Goal: Information Seeking & Learning: Learn about a topic

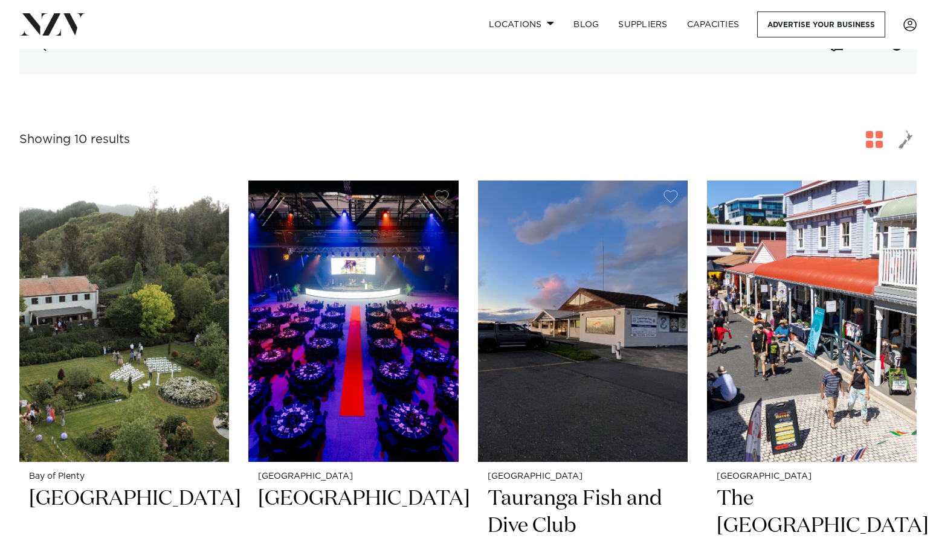
scroll to position [337, 0]
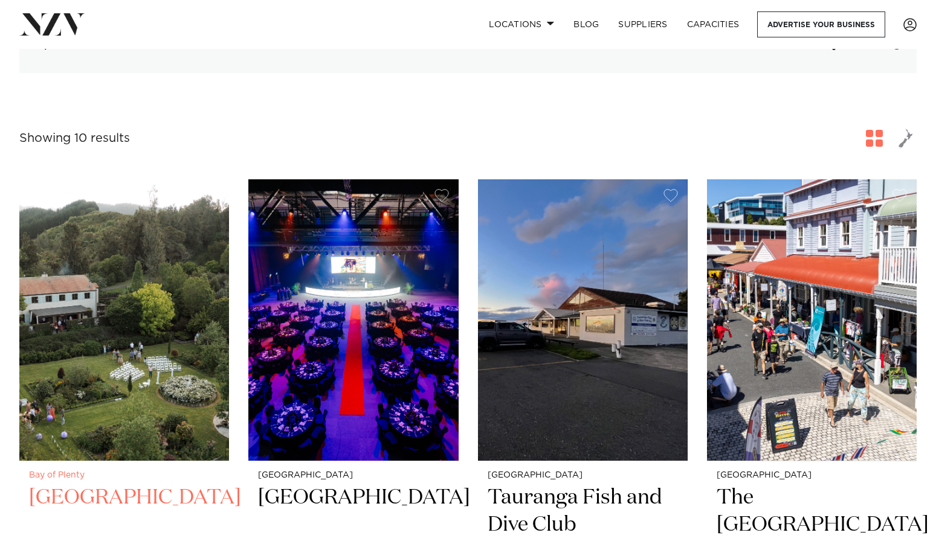
click at [91, 485] on h2 "Villa Vie" at bounding box center [124, 526] width 190 height 82
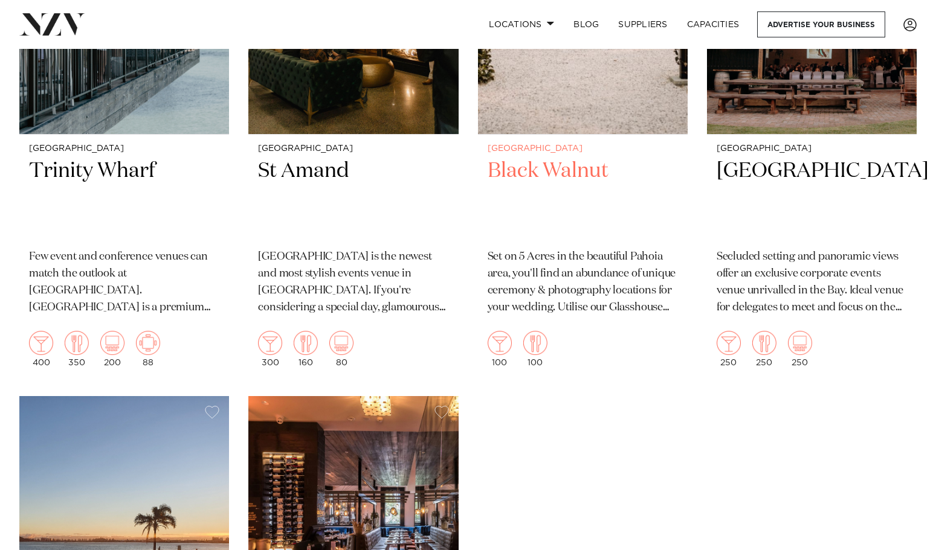
scroll to position [1202, 0]
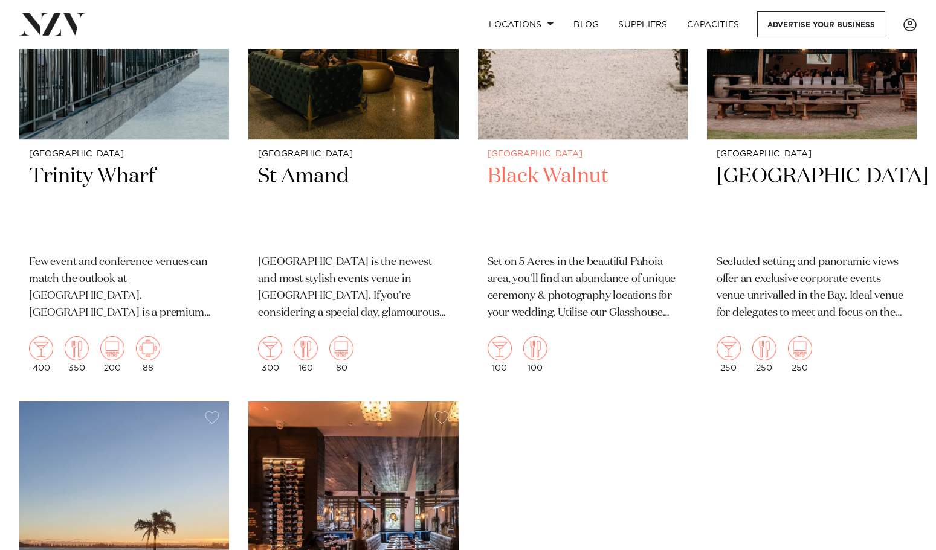
click at [536, 163] on h2 "Black Walnut" at bounding box center [583, 204] width 190 height 82
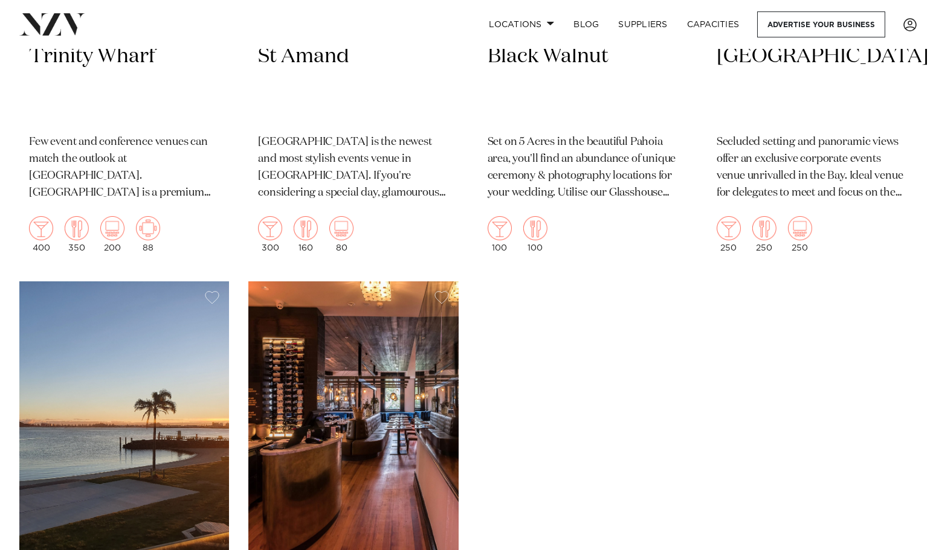
scroll to position [1336, 0]
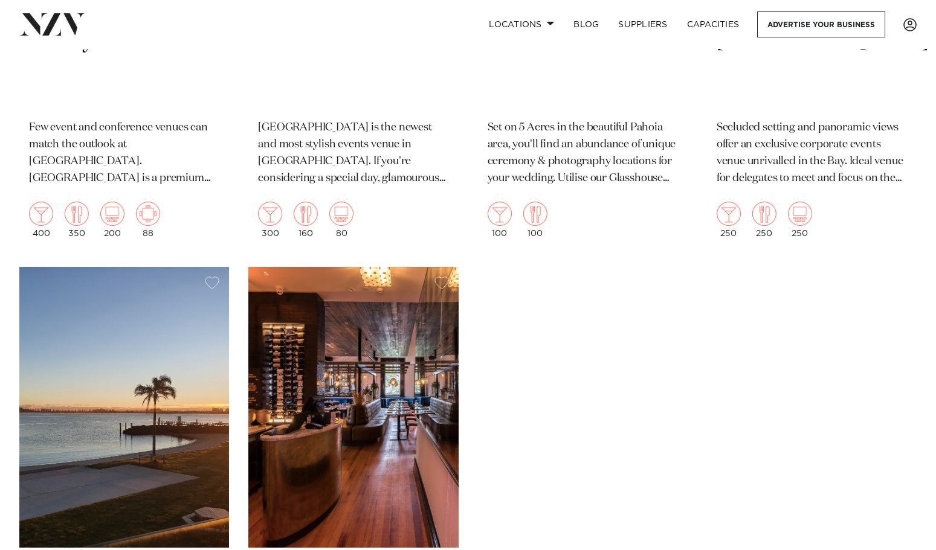
click at [375, 413] on img at bounding box center [353, 408] width 210 height 282
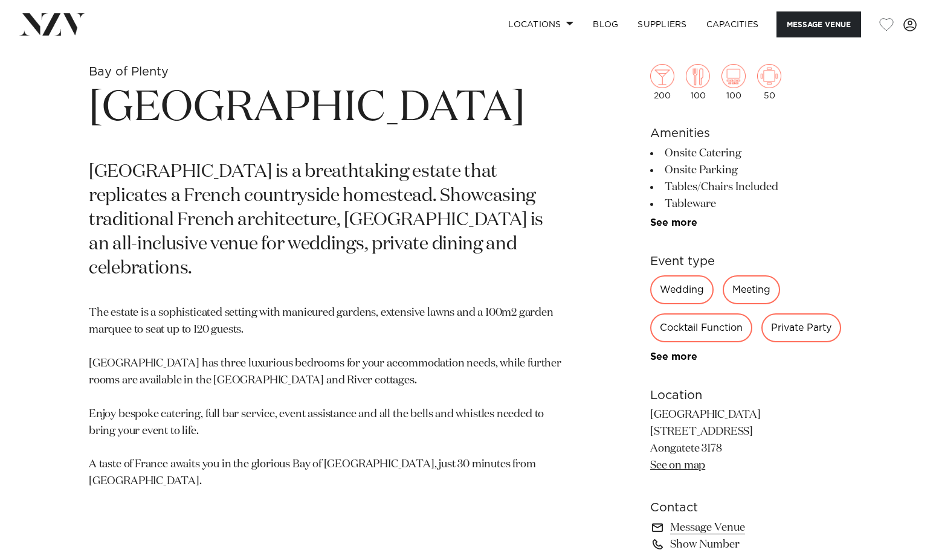
scroll to position [469, 0]
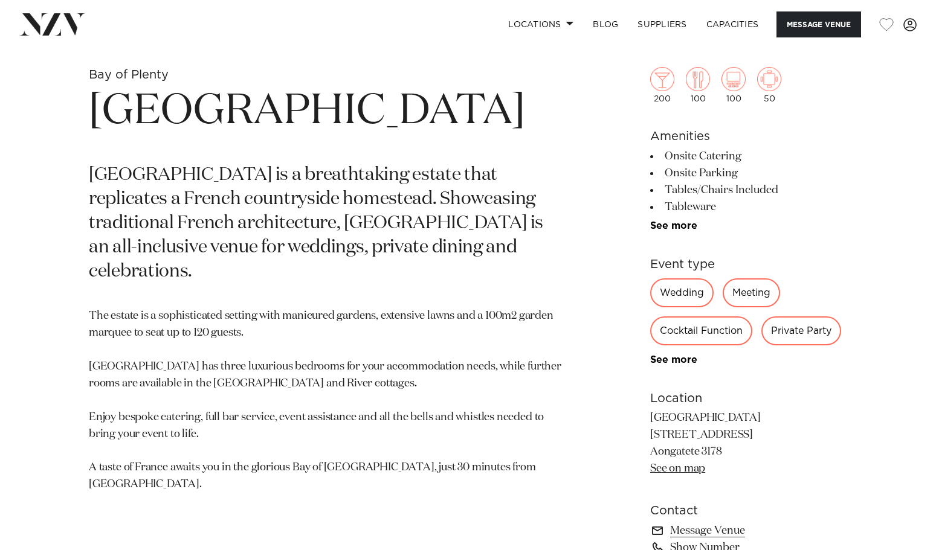
click at [690, 469] on link "See on map" at bounding box center [677, 468] width 55 height 11
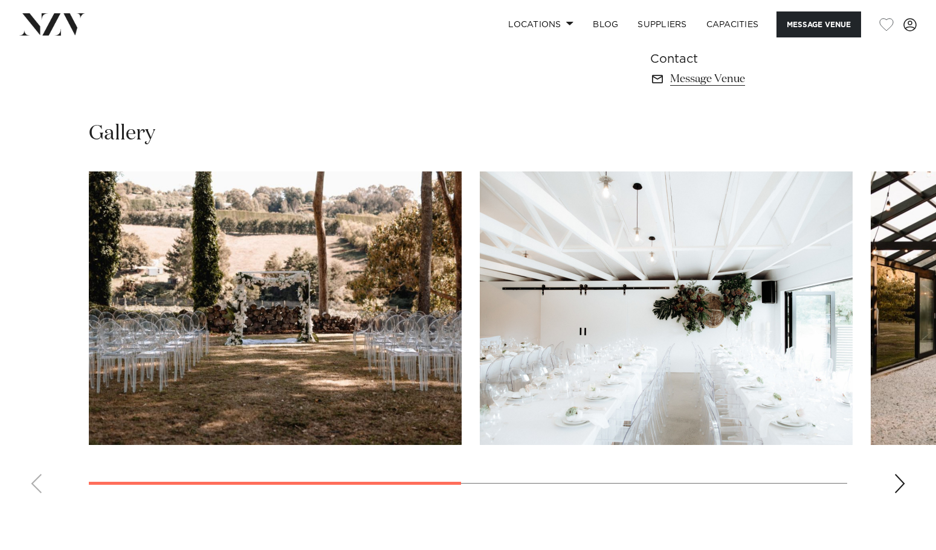
scroll to position [817, 0]
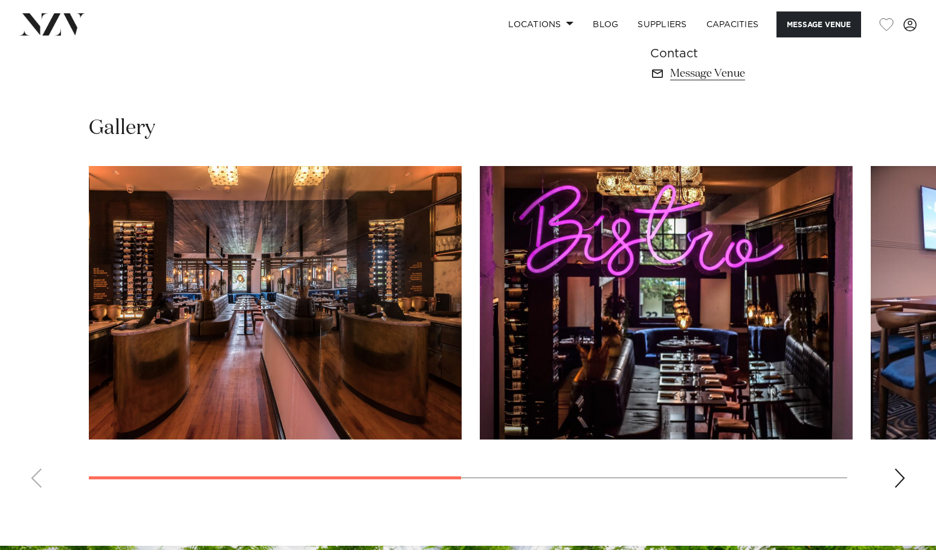
scroll to position [826, 0]
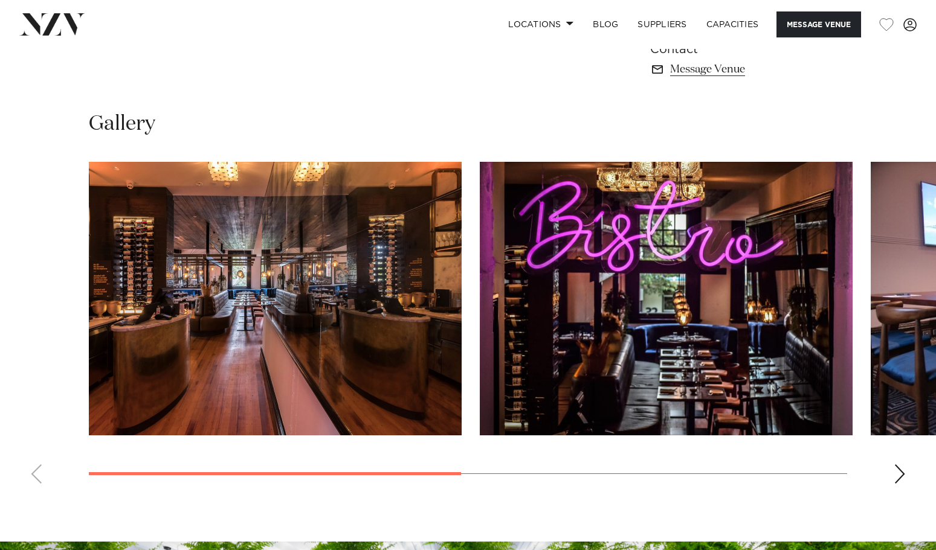
click at [900, 469] on div "Next slide" at bounding box center [900, 474] width 12 height 19
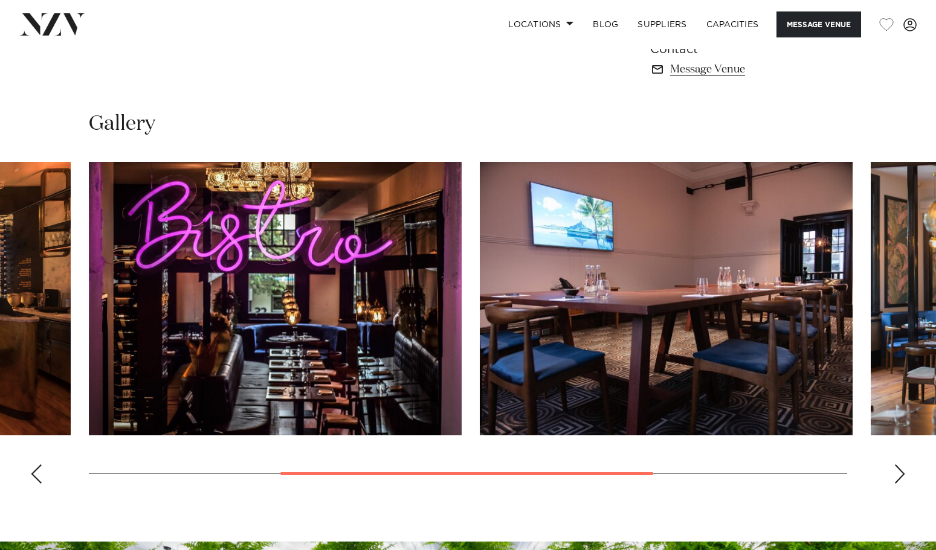
click at [900, 469] on div "Next slide" at bounding box center [900, 474] width 12 height 19
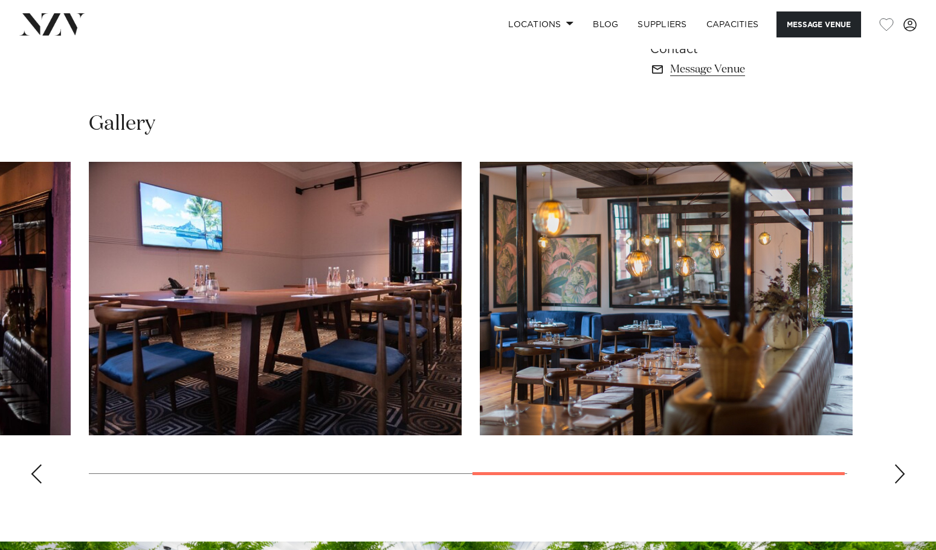
click at [900, 469] on div "Next slide" at bounding box center [900, 474] width 12 height 19
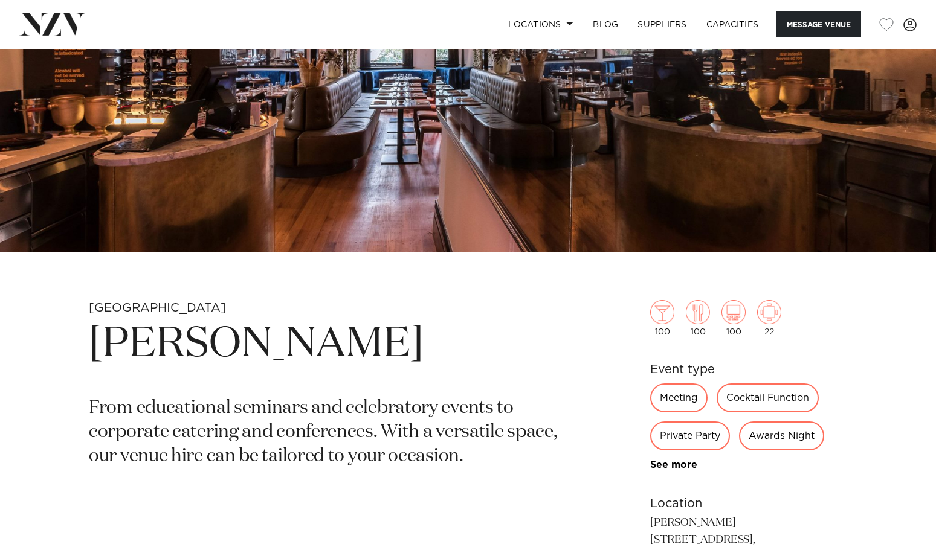
scroll to position [39, 0]
